Goal: Information Seeking & Learning: Understand process/instructions

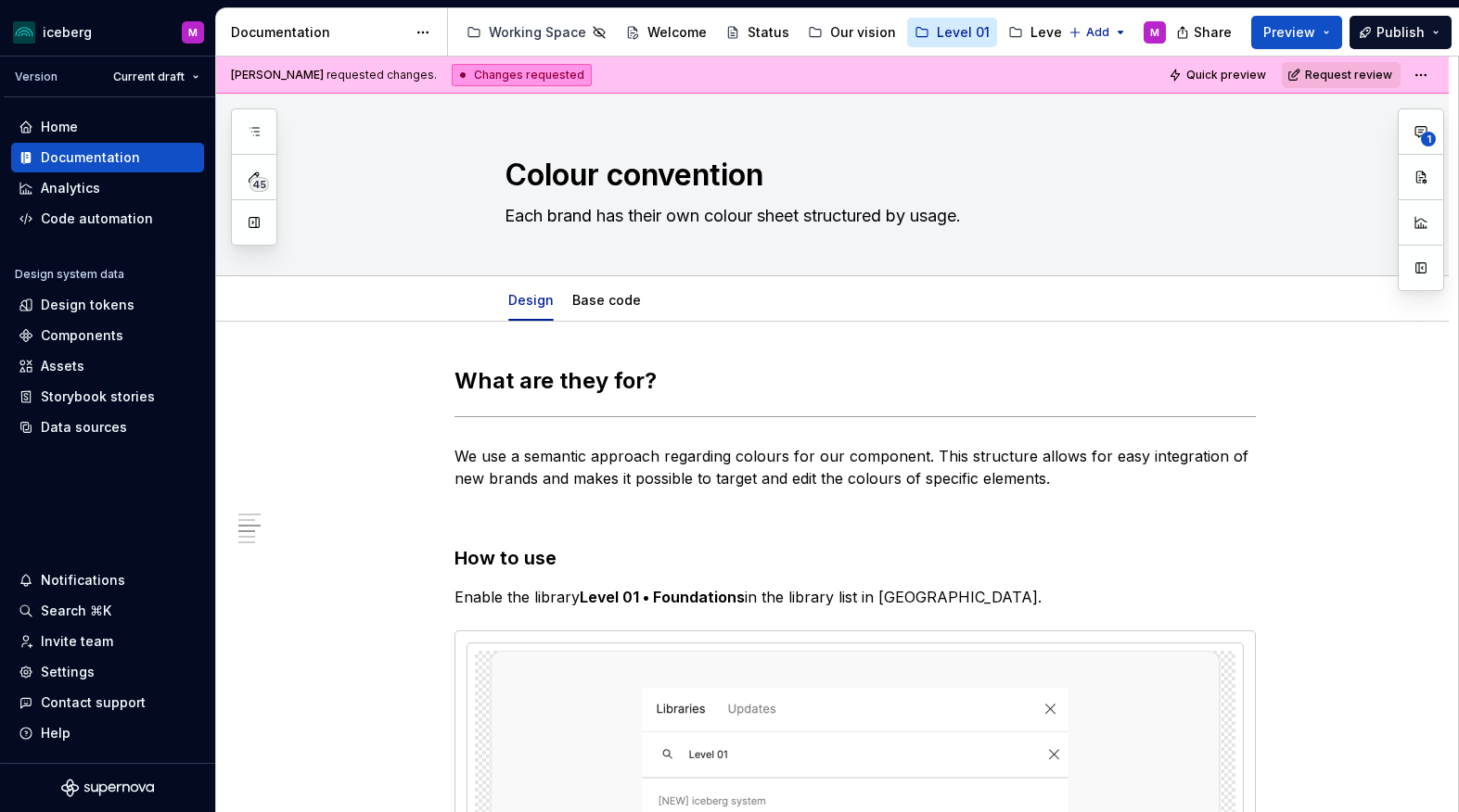
scroll to position [1601, 0]
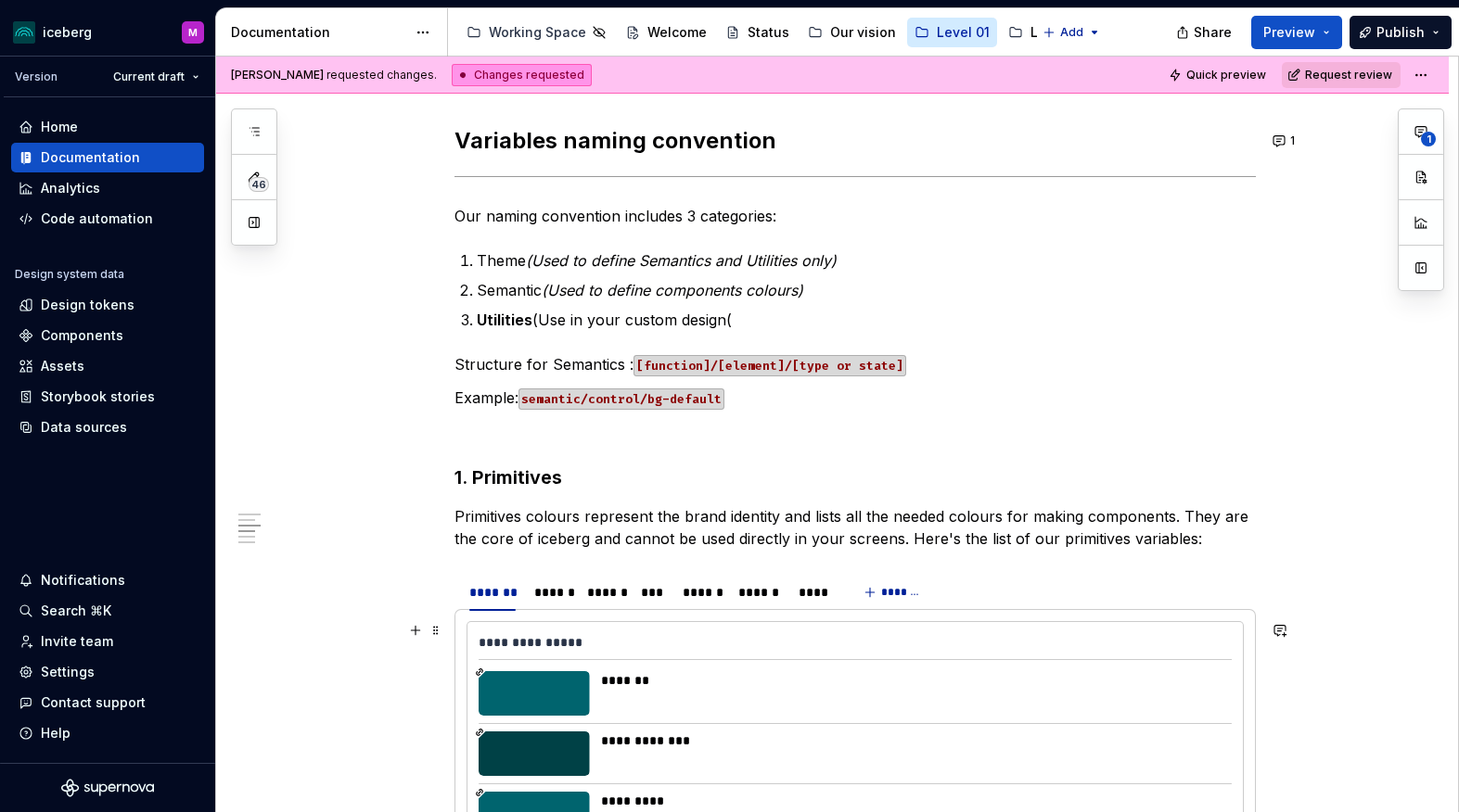
type textarea "*"
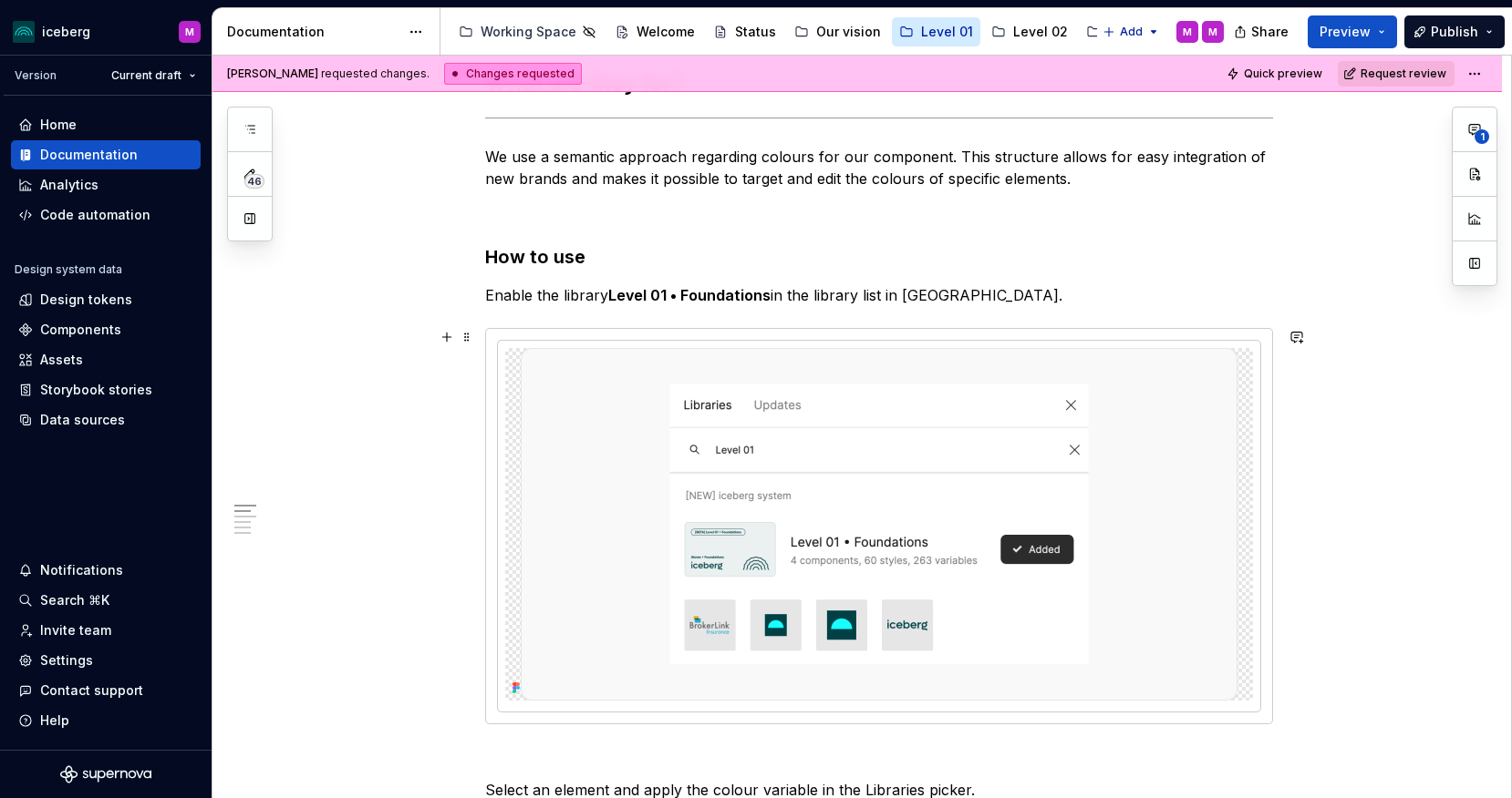
scroll to position [320, 0]
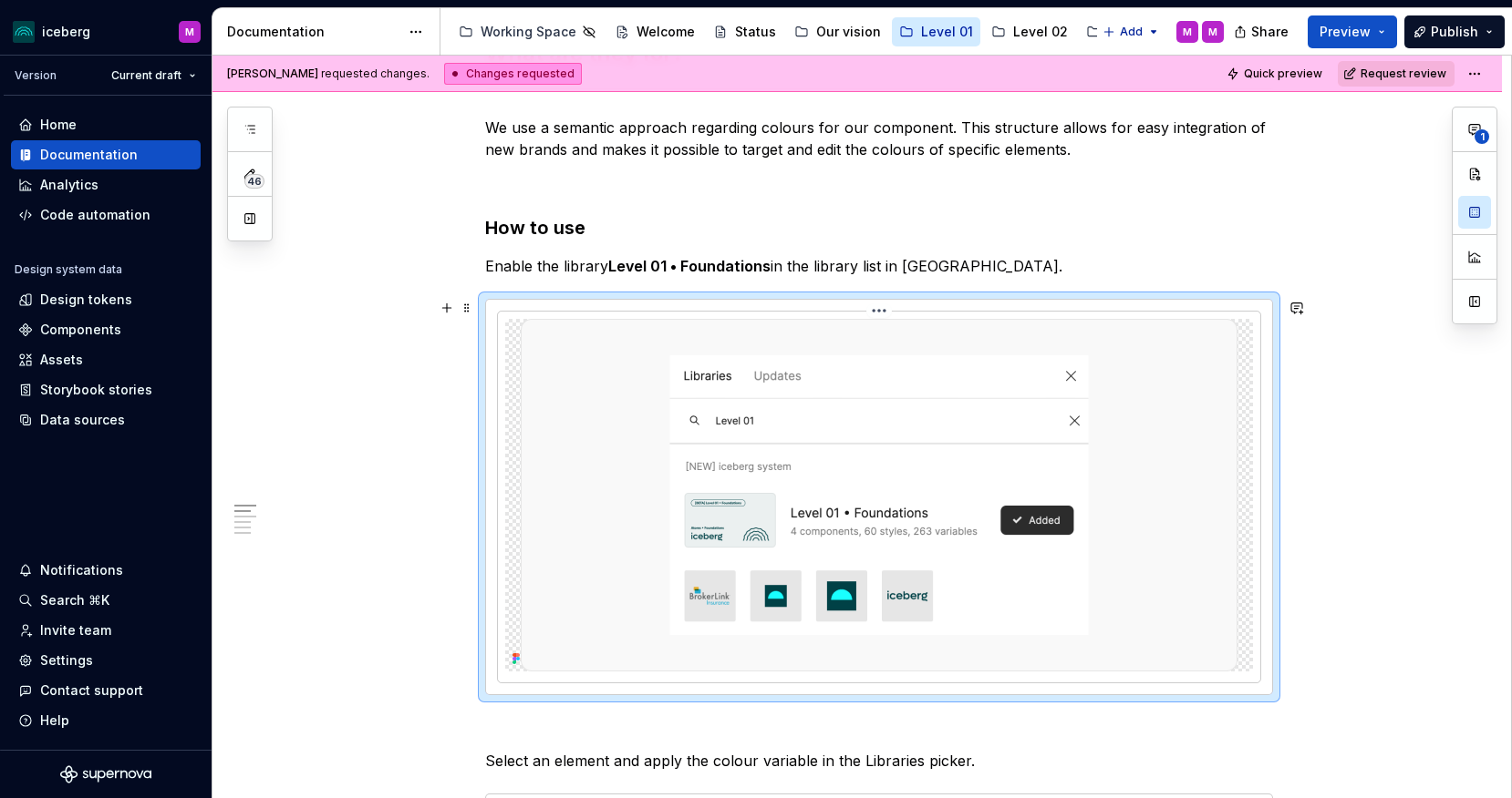
click at [834, 550] on img at bounding box center [879, 495] width 716 height 352
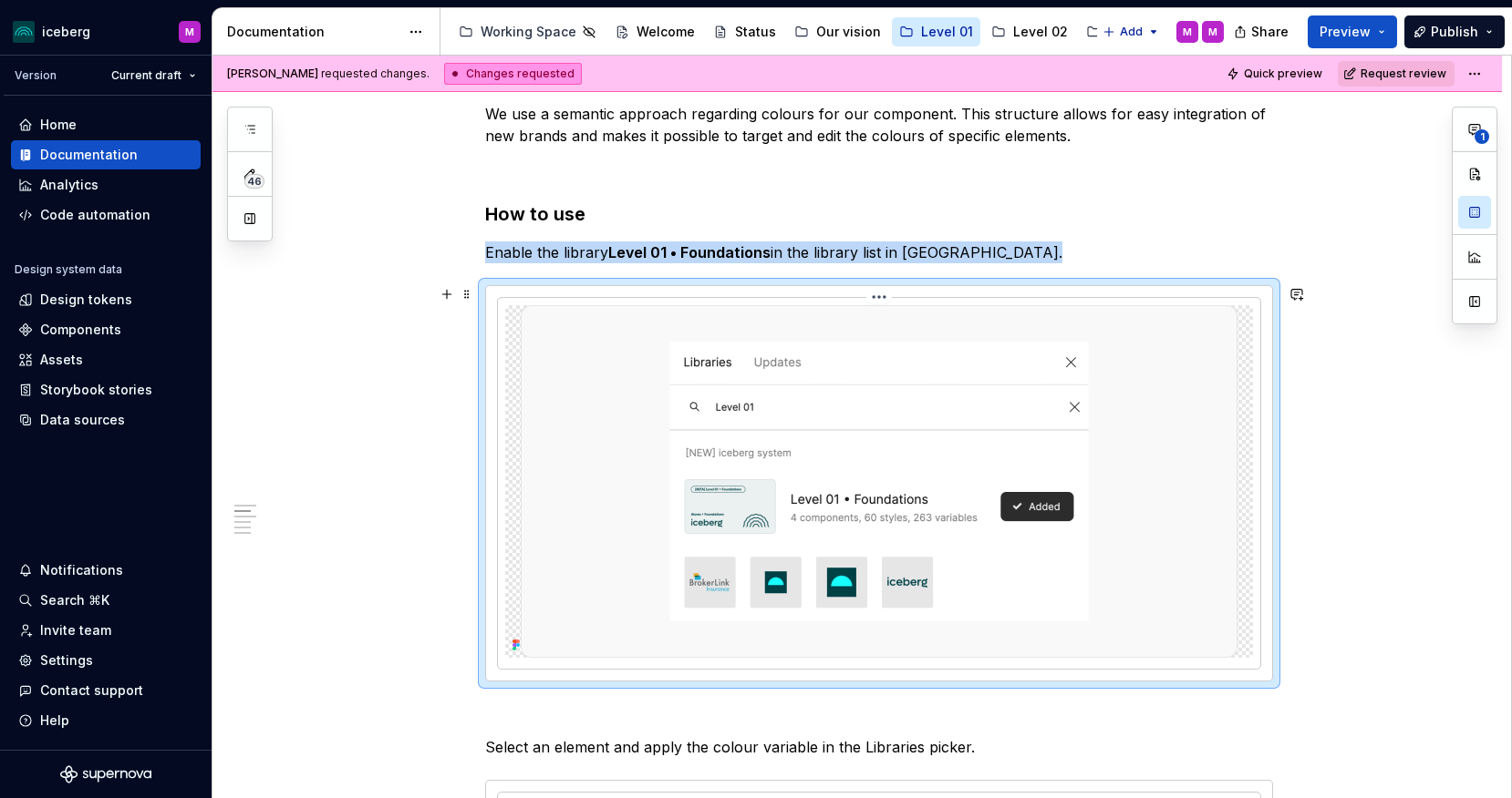
scroll to position [335, 0]
click at [516, 646] on icon at bounding box center [514, 648] width 4 height 4
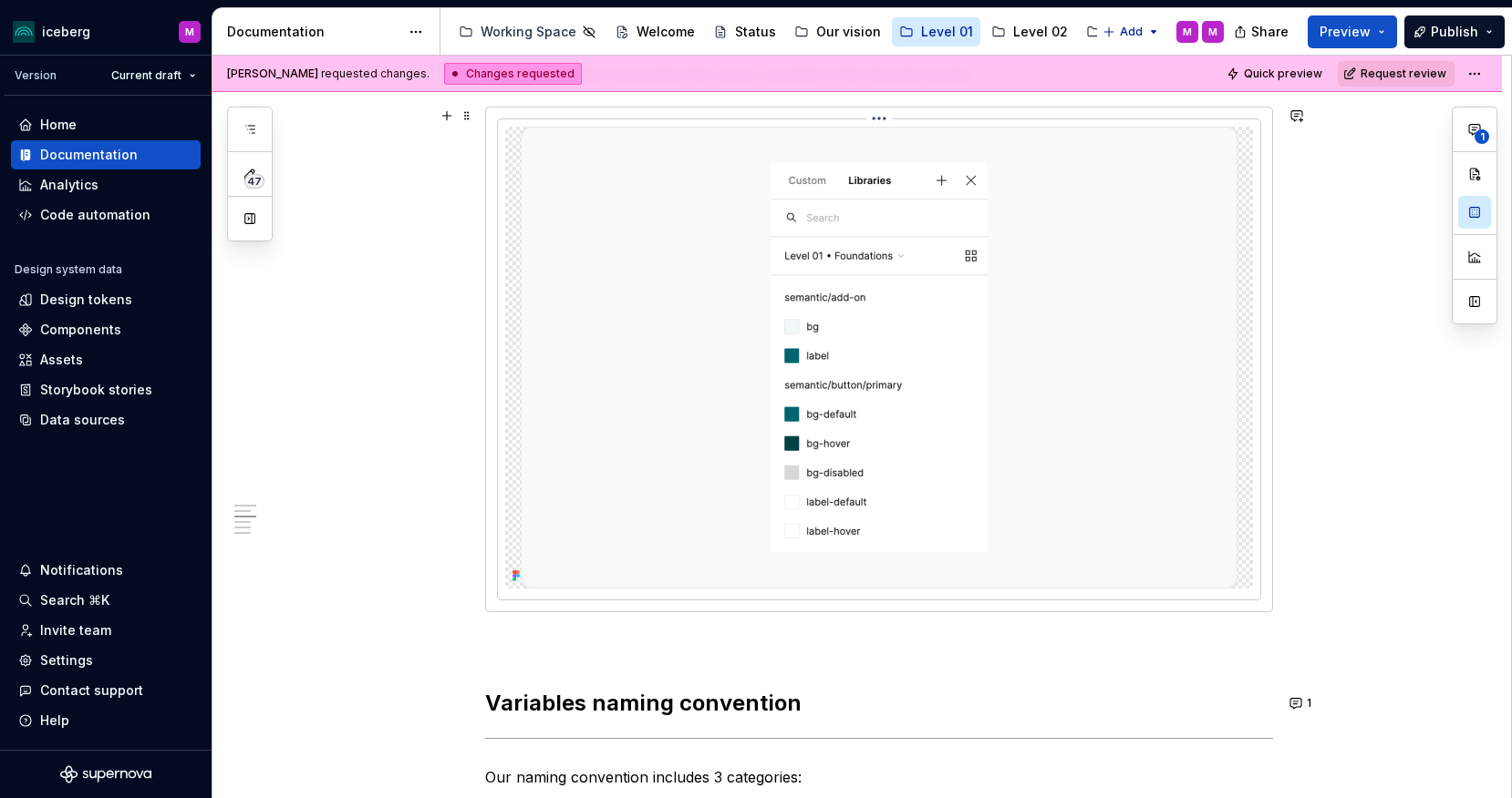
scroll to position [1011, 0]
click at [516, 572] on icon at bounding box center [514, 573] width 4 height 4
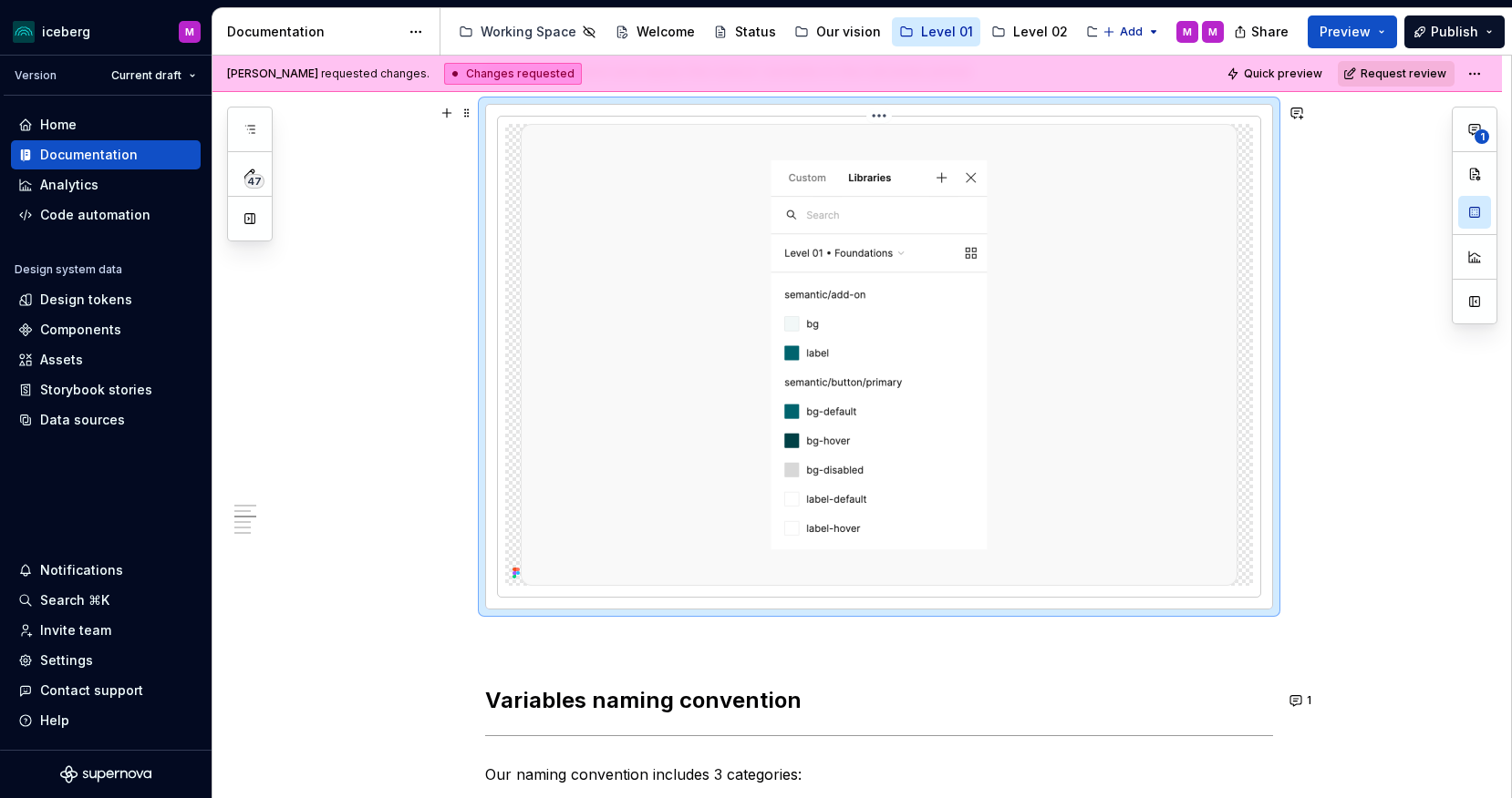
click at [984, 425] on img at bounding box center [879, 355] width 716 height 462
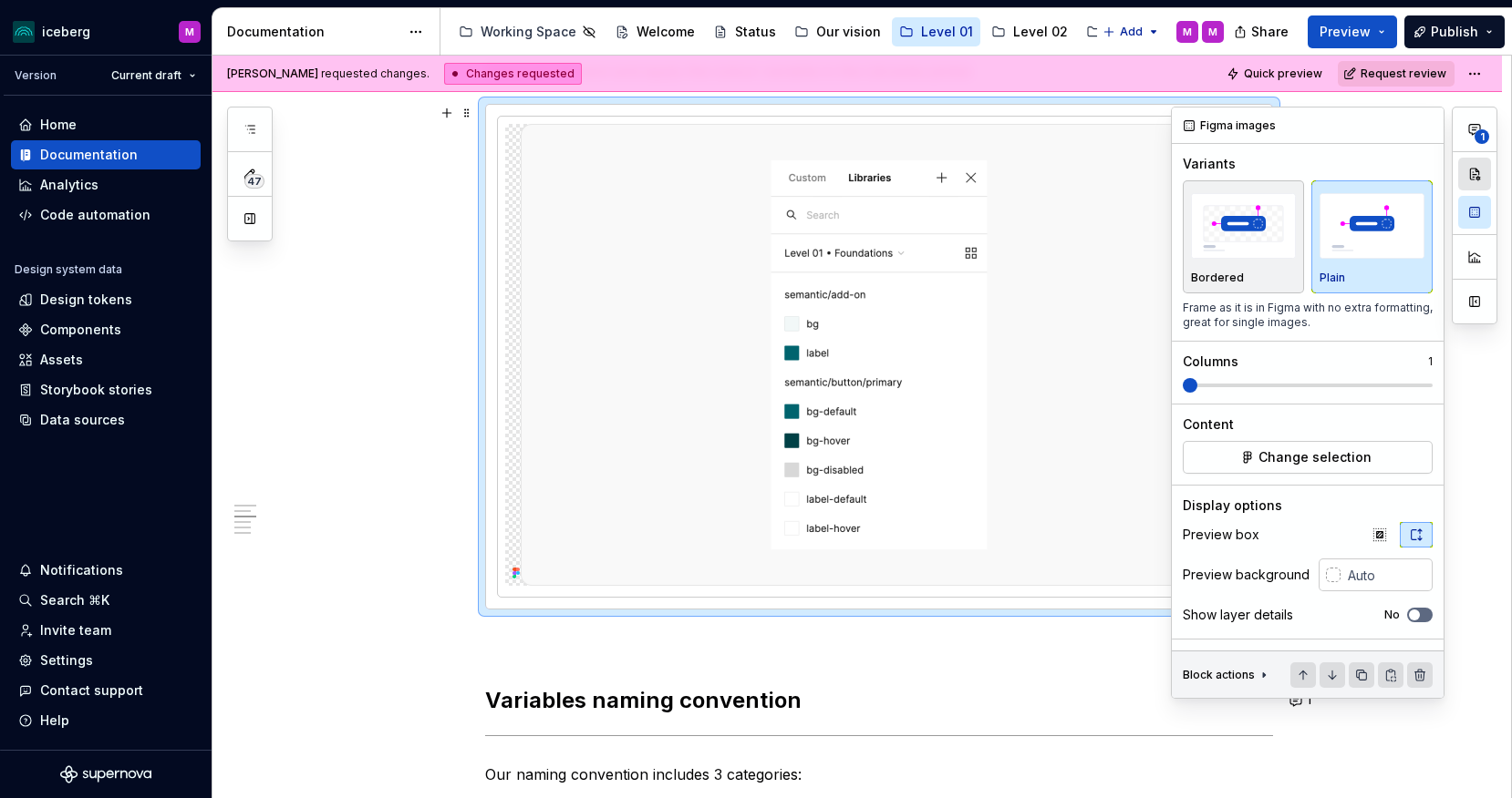
click at [1433, 179] on button "button" at bounding box center [1475, 174] width 33 height 33
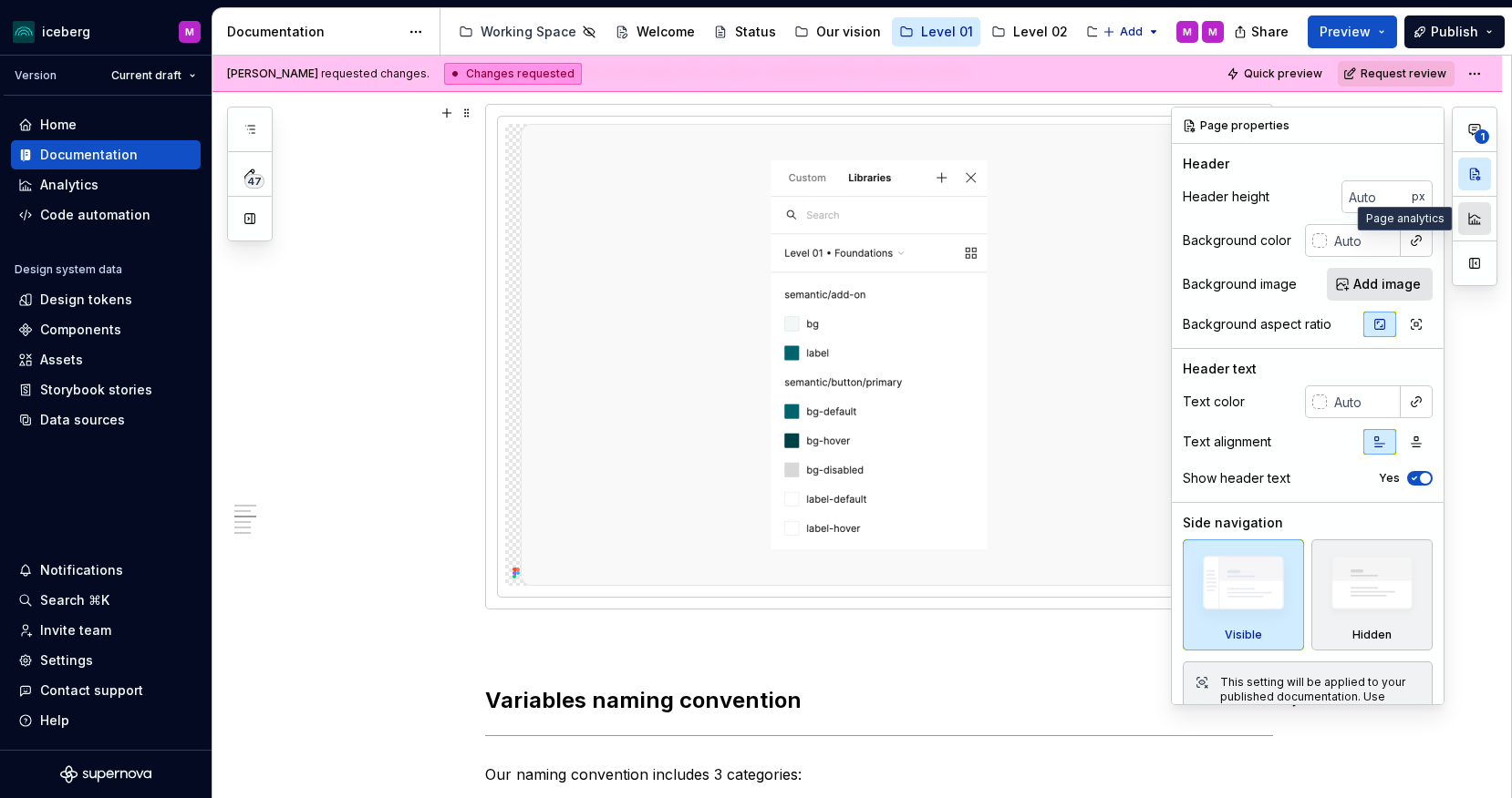
click at [1433, 223] on button "button" at bounding box center [1475, 219] width 33 height 33
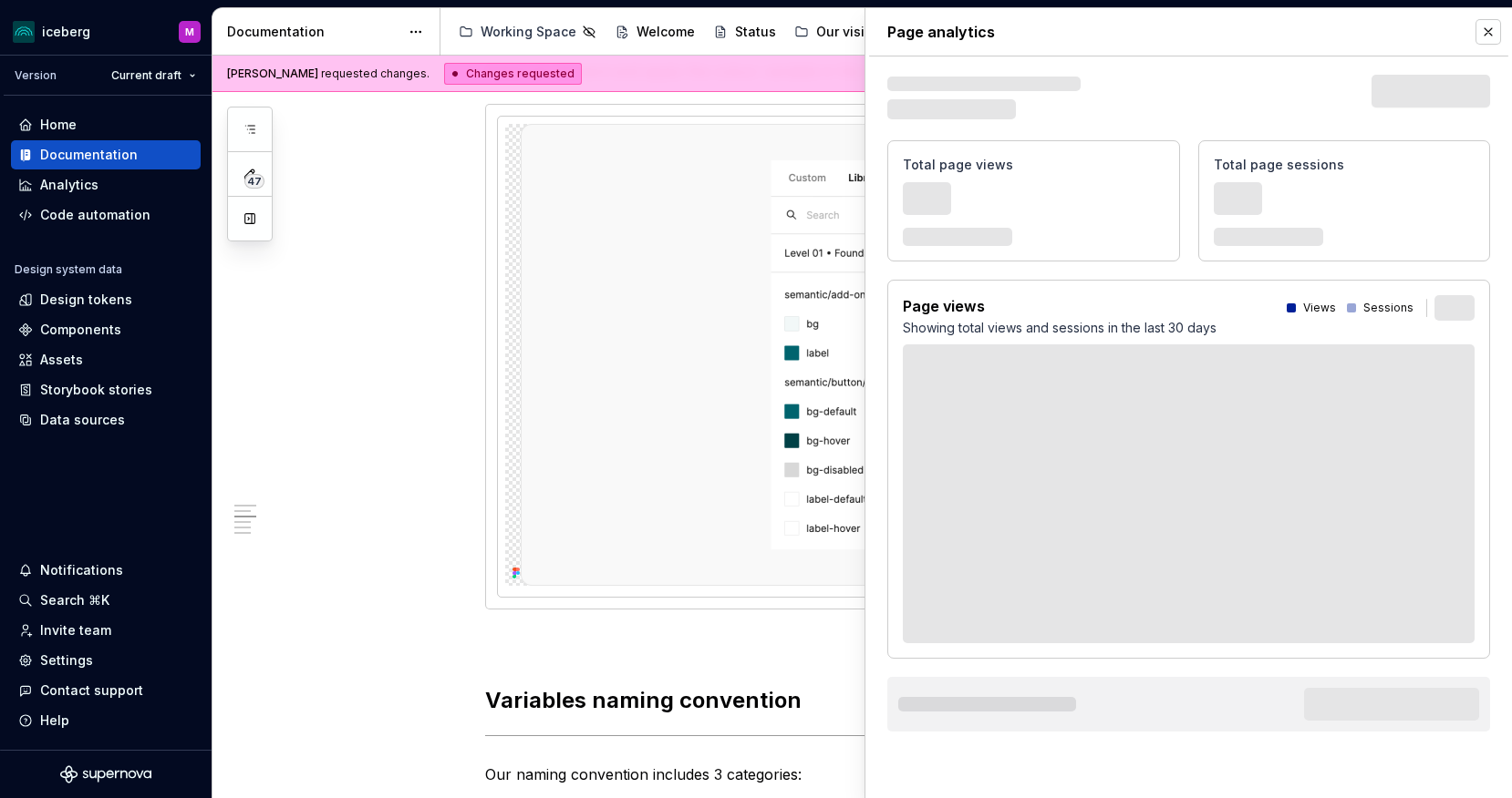
click at [689, 326] on img at bounding box center [879, 355] width 716 height 462
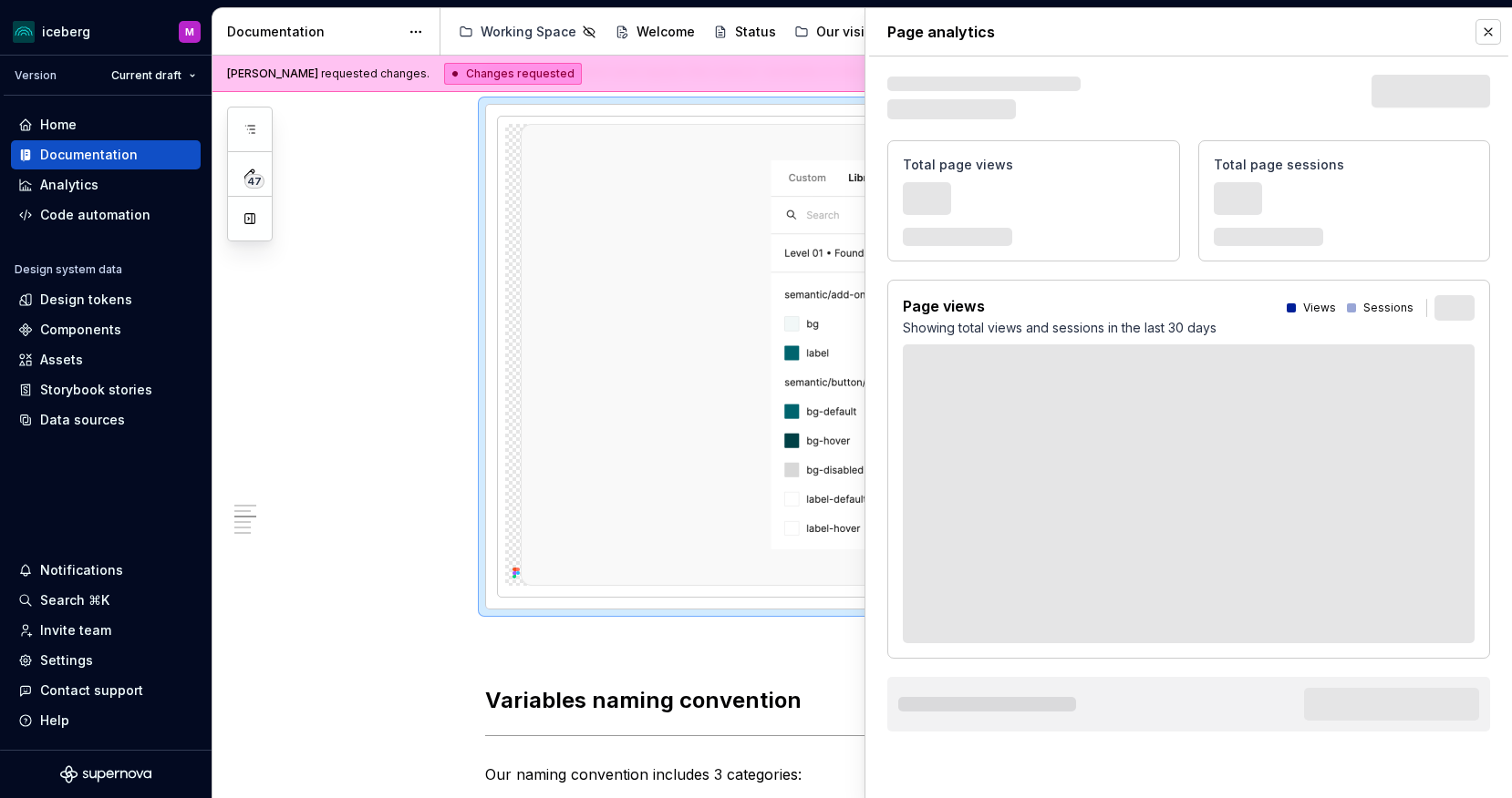
click at [620, 302] on img at bounding box center [879, 355] width 716 height 462
click at [1433, 35] on button "button" at bounding box center [1488, 32] width 26 height 26
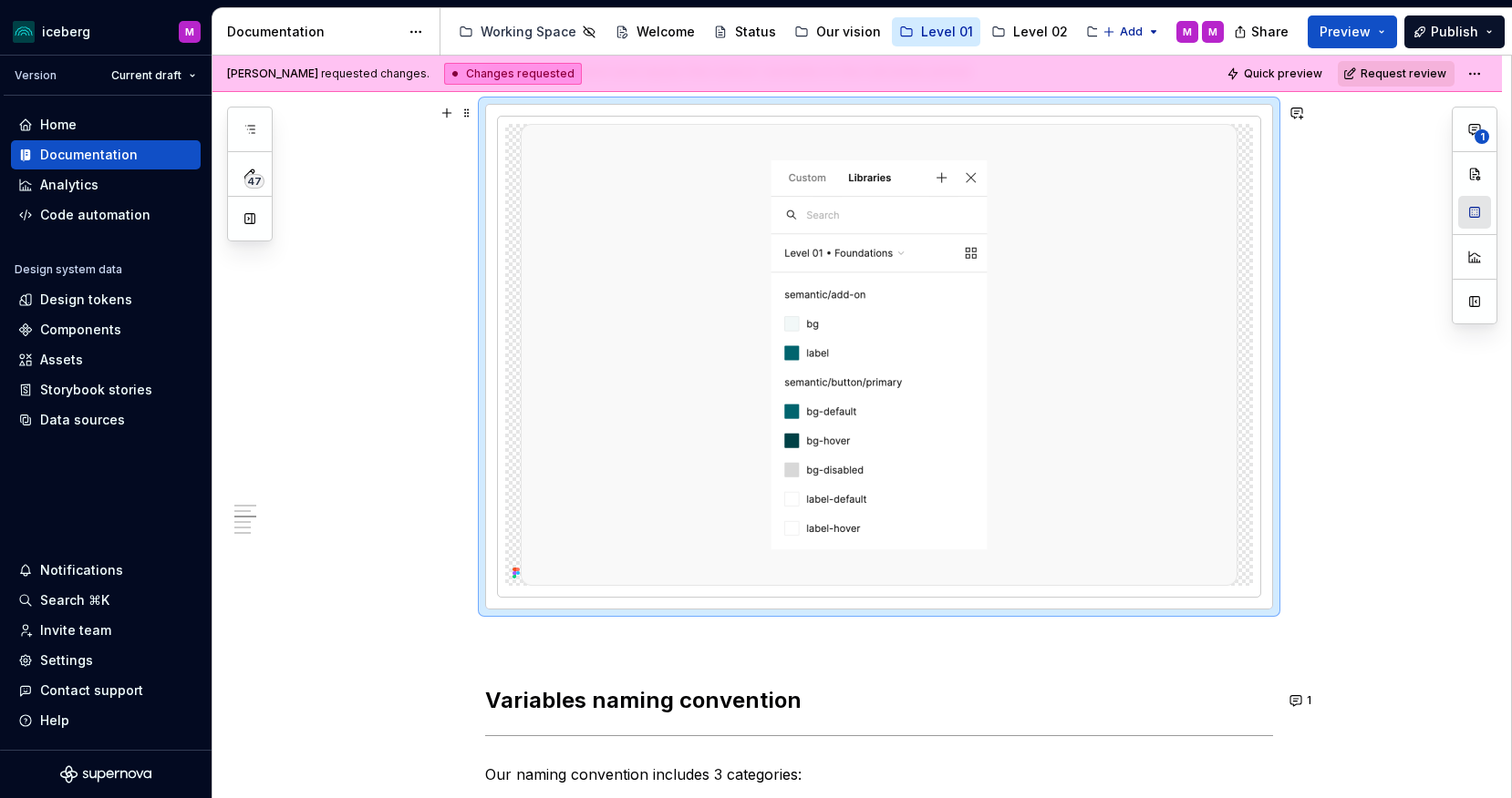
click at [1433, 209] on button "button" at bounding box center [1475, 213] width 33 height 33
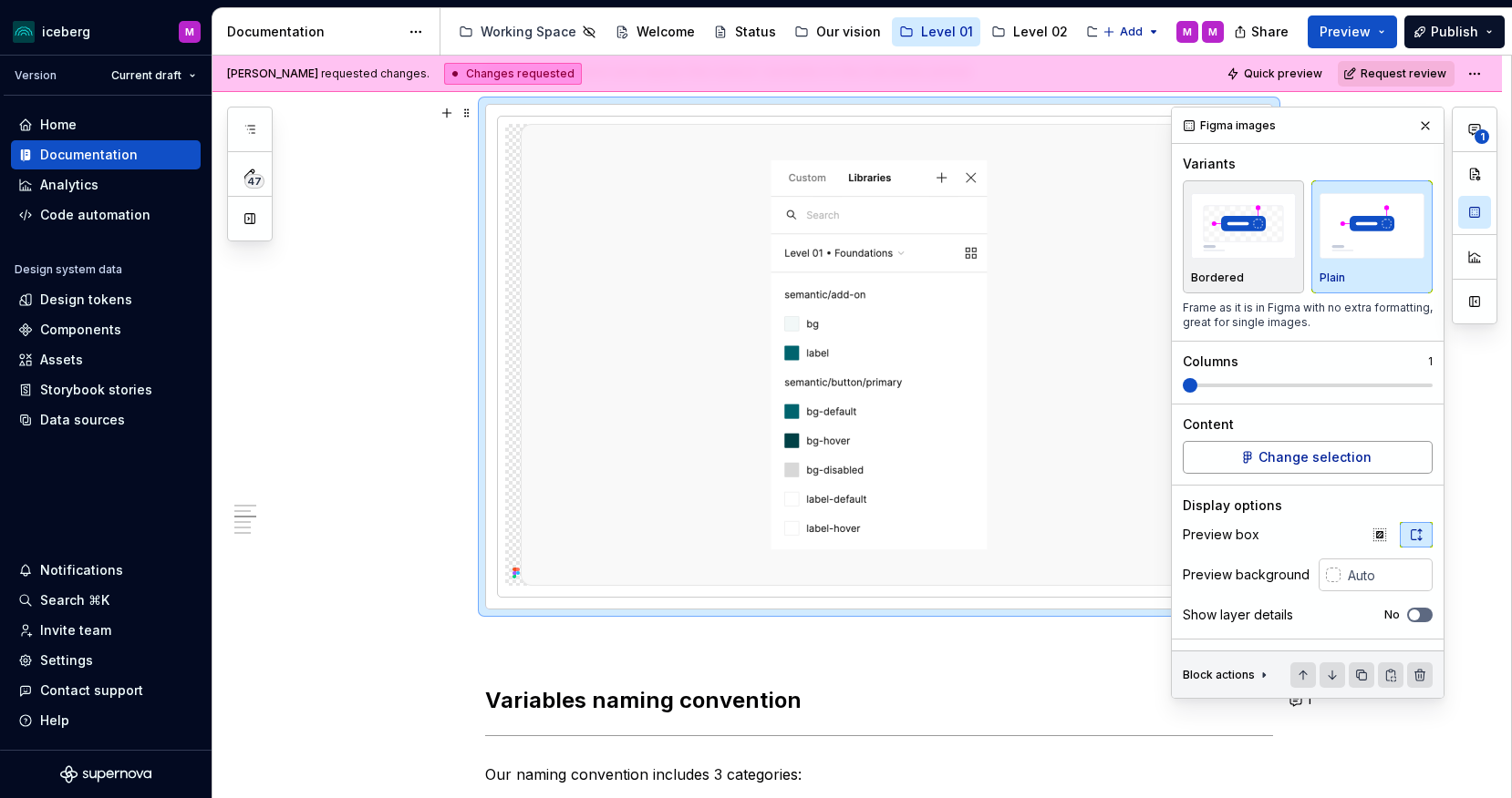
click at [1301, 455] on span "Change selection" at bounding box center [1315, 457] width 113 height 18
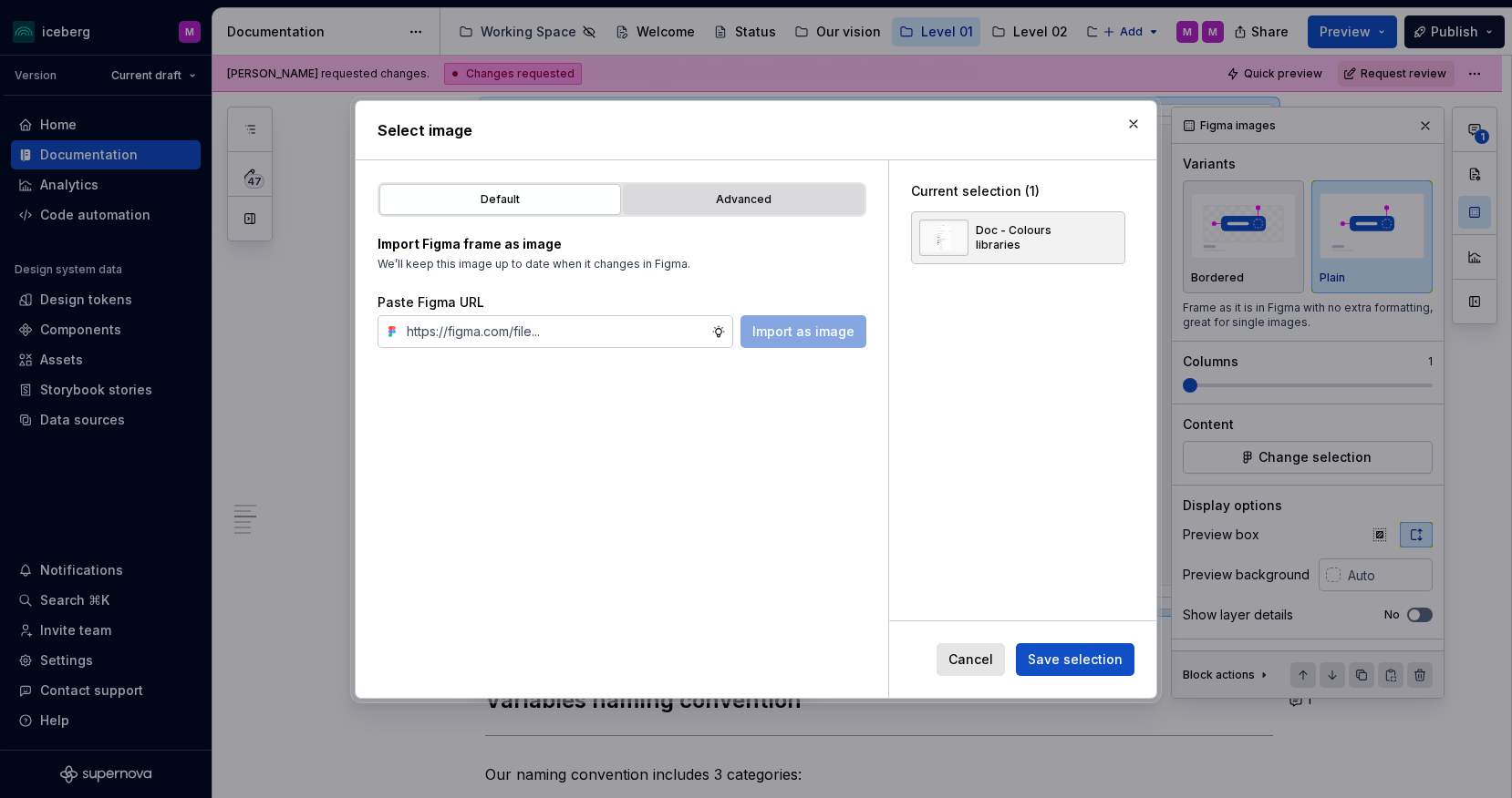
click at [724, 200] on div "Advanced" at bounding box center [744, 200] width 229 height 18
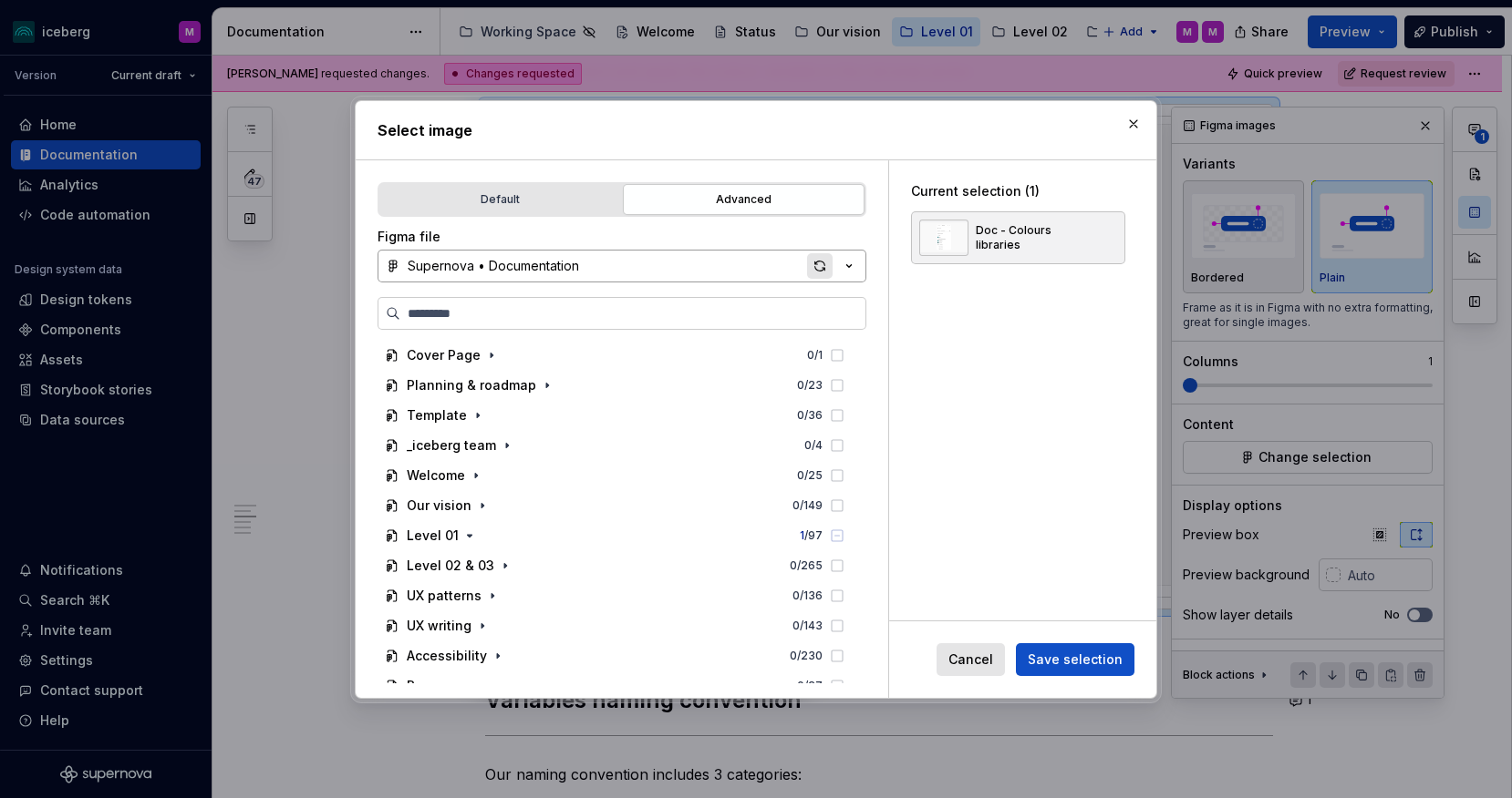
click at [809, 261] on div "button" at bounding box center [819, 266] width 26 height 26
type textarea "*"
